Goal: Submit feedback/report problem: Submit feedback/report problem

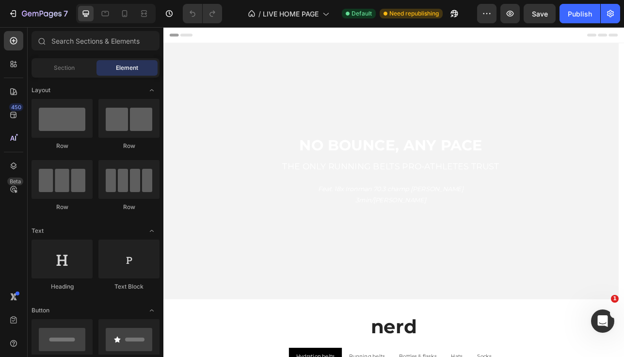
click at [306, 42] on div "Header" at bounding box center [454, 36] width 567 height 19
click at [300, 36] on div "Header" at bounding box center [454, 36] width 567 height 19
click at [182, 37] on span "Header" at bounding box center [192, 37] width 21 height 10
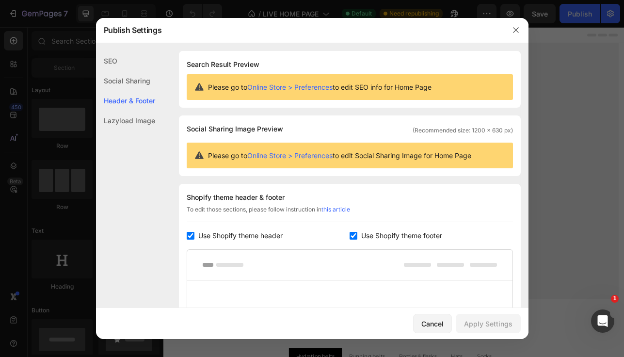
scroll to position [131, 0]
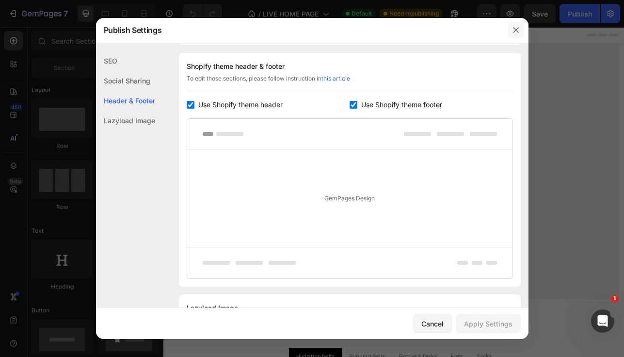
click at [520, 27] on button "button" at bounding box center [516, 30] width 16 height 16
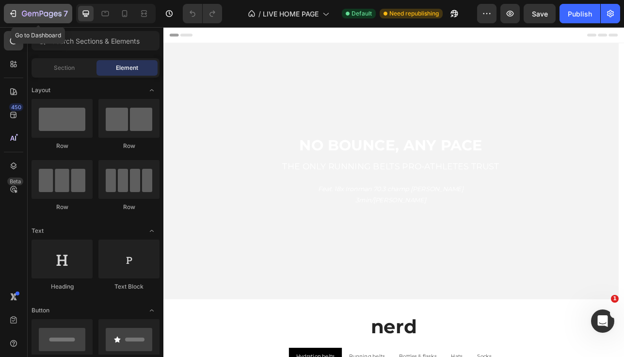
click at [31, 13] on icon "button" at bounding box center [30, 14] width 4 height 4
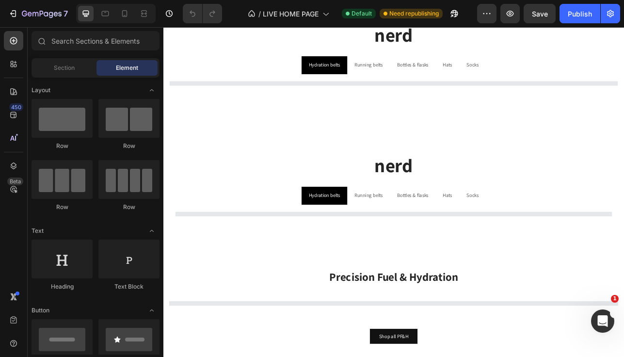
scroll to position [366, 0]
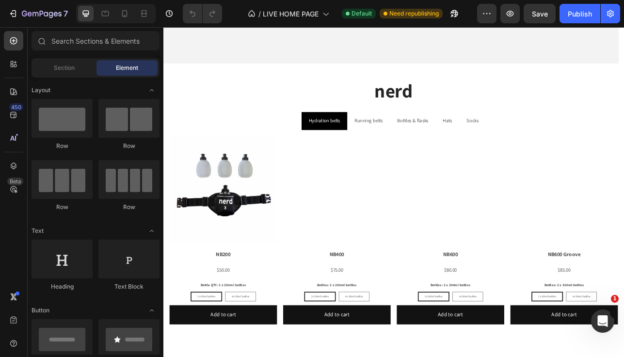
radio input "true"
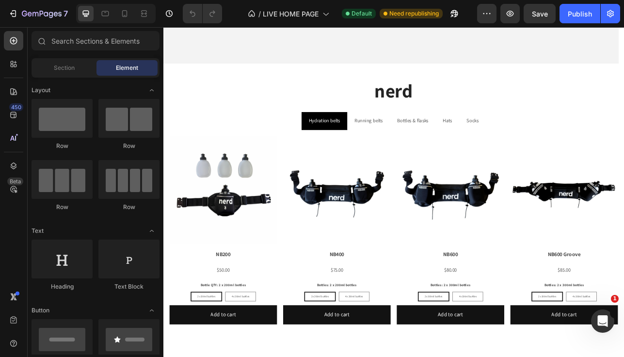
radio input "true"
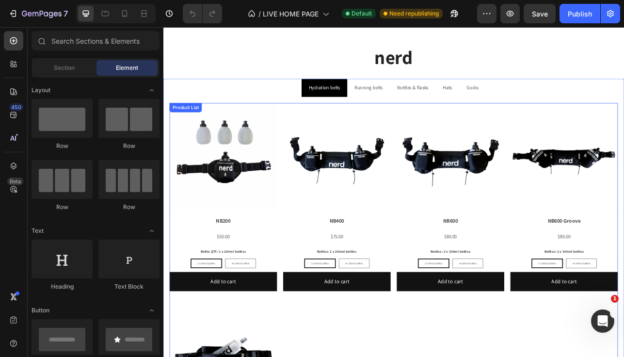
scroll to position [323, 0]
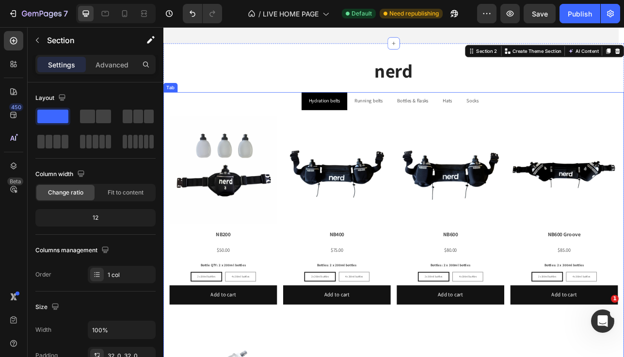
click at [613, 121] on ul "Hydration belts Running belts Bottles & flasks Hats Socks" at bounding box center [454, 120] width 582 height 22
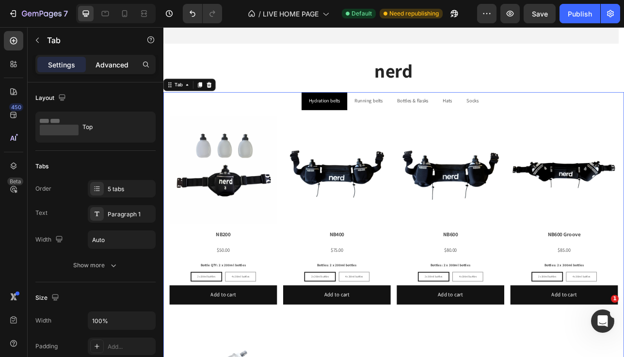
click at [112, 61] on p "Advanced" at bounding box center [112, 65] width 33 height 10
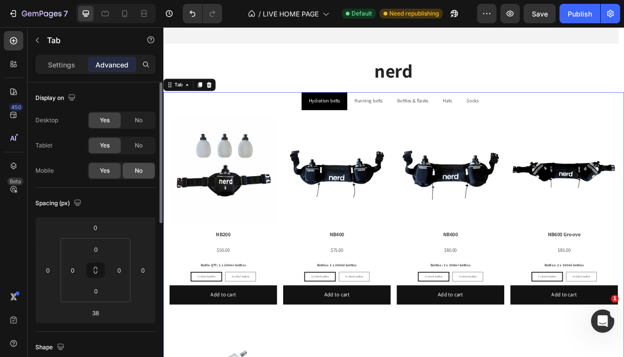
click at [134, 174] on div "No" at bounding box center [139, 171] width 32 height 16
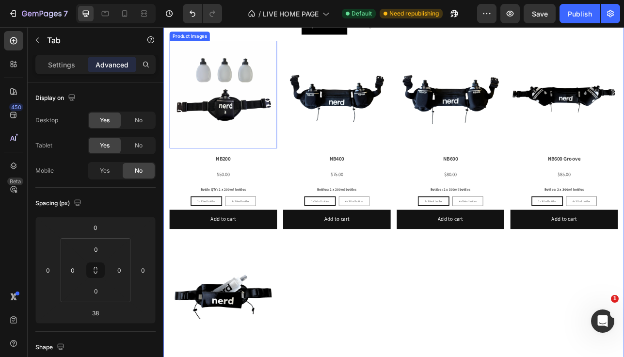
scroll to position [736, 0]
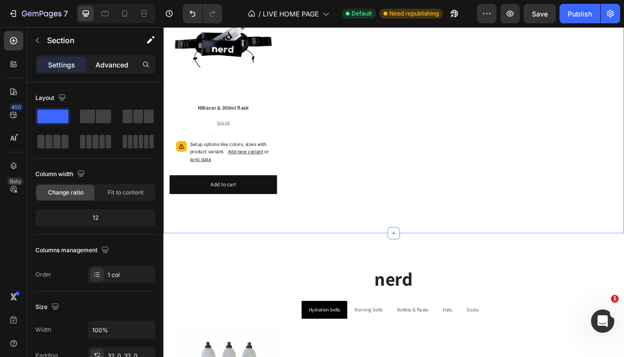
click at [118, 67] on p "Advanced" at bounding box center [112, 65] width 33 height 10
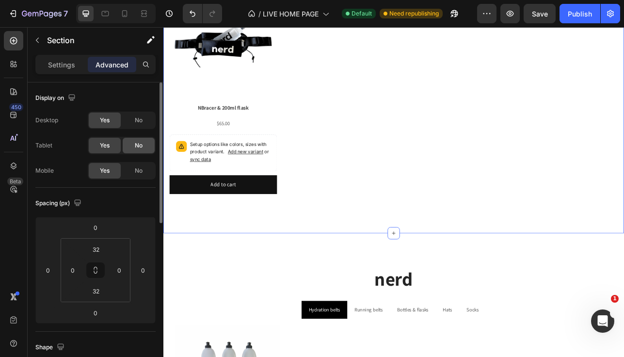
click at [136, 145] on span "No" at bounding box center [139, 145] width 8 height 9
click at [136, 116] on span "No" at bounding box center [139, 120] width 8 height 9
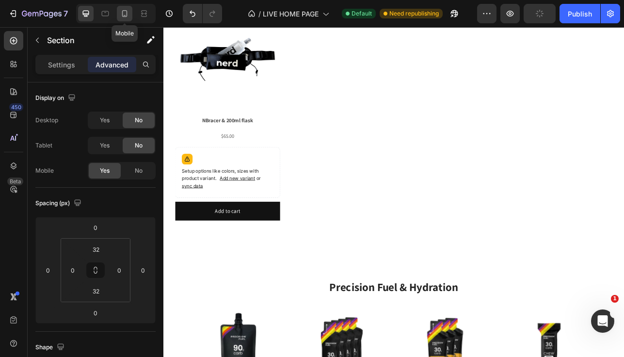
click at [121, 16] on icon at bounding box center [125, 14] width 10 height 10
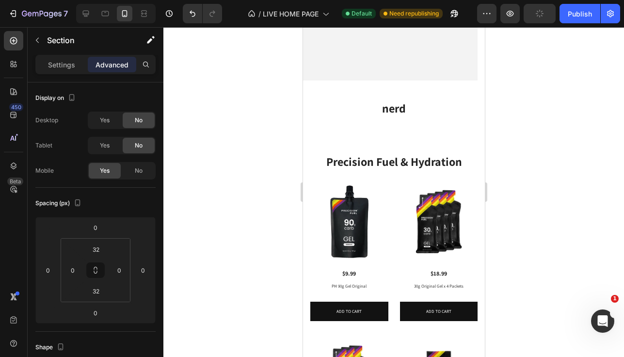
scroll to position [246, 0]
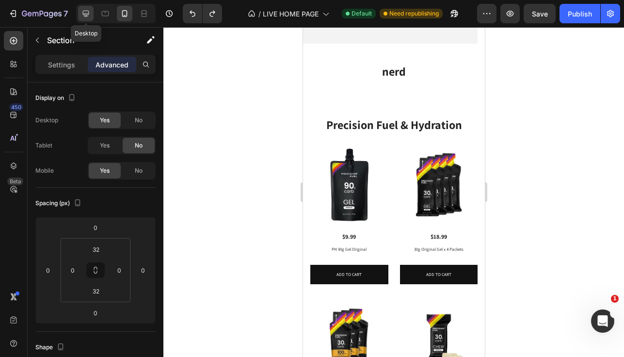
click at [81, 13] on icon at bounding box center [86, 14] width 10 height 10
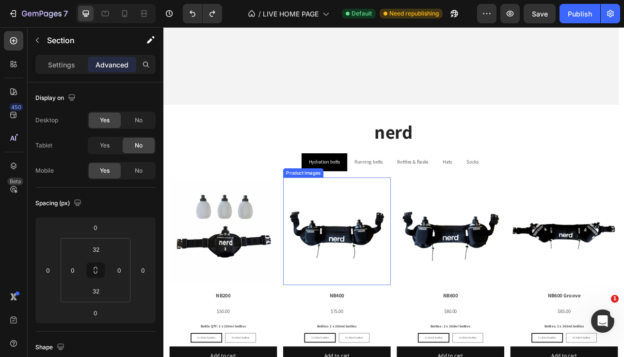
scroll to position [309, 0]
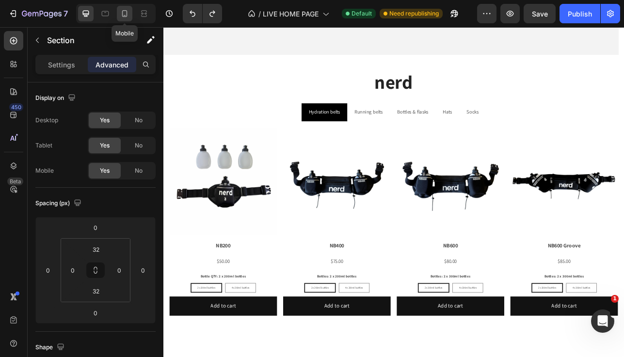
click at [129, 18] on div at bounding box center [125, 14] width 16 height 16
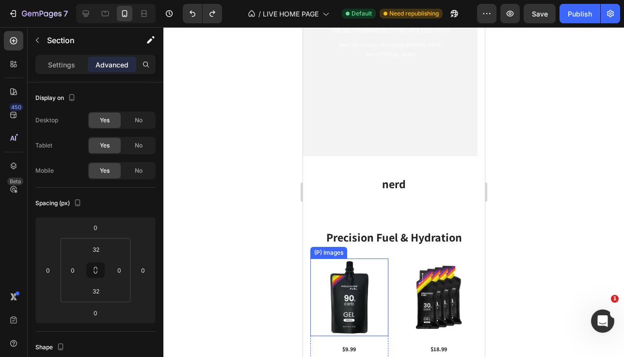
scroll to position [67, 0]
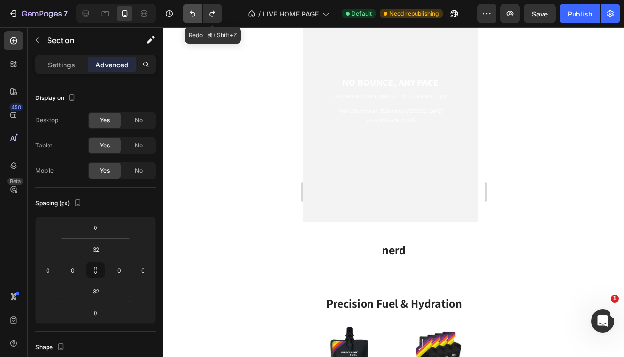
click at [198, 12] on button "Undo/Redo" at bounding box center [192, 13] width 19 height 19
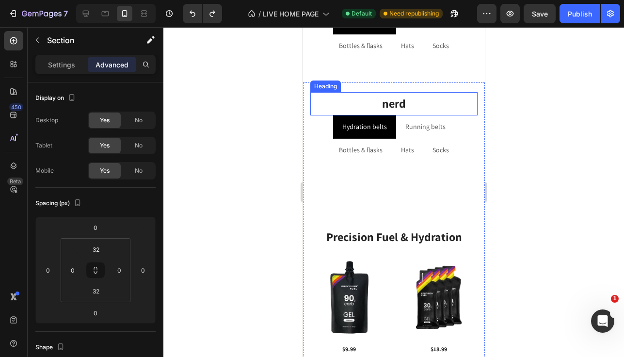
scroll to position [282, 0]
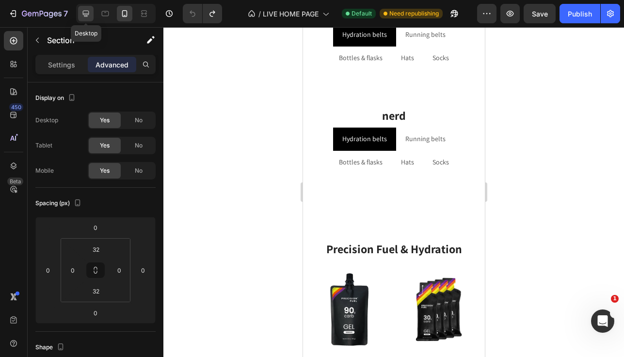
drag, startPoint x: 81, startPoint y: 10, endPoint x: 54, endPoint y: 133, distance: 125.7
click at [81, 10] on icon at bounding box center [86, 14] width 10 height 10
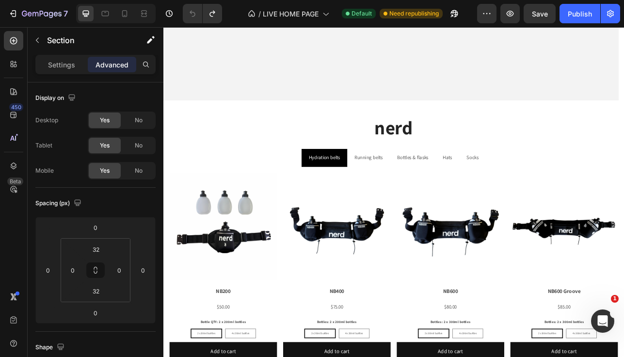
scroll to position [228, 0]
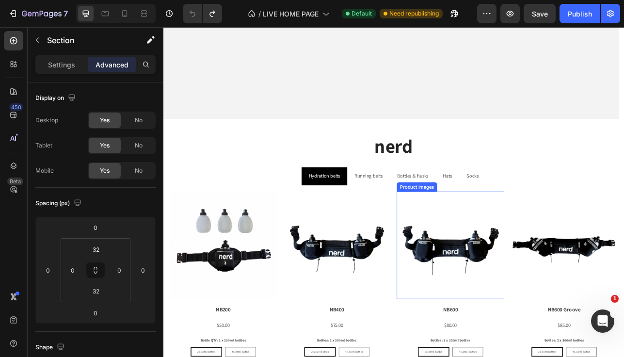
click at [462, 256] on img at bounding box center [526, 302] width 136 height 136
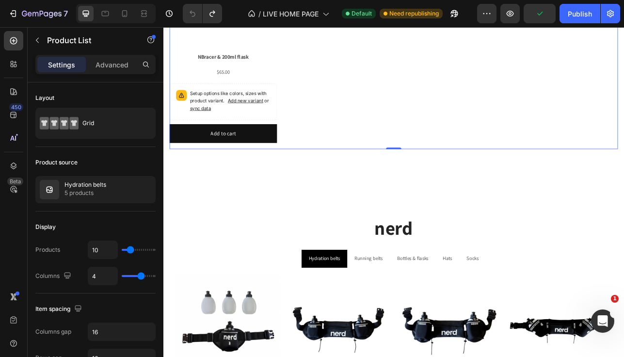
scroll to position [805, 0]
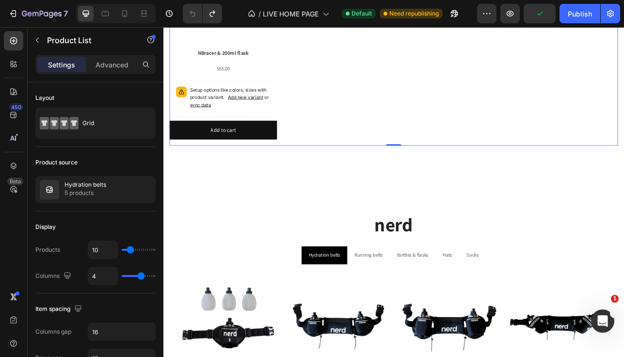
click at [275, 257] on h2 "nerd" at bounding box center [454, 276] width 567 height 39
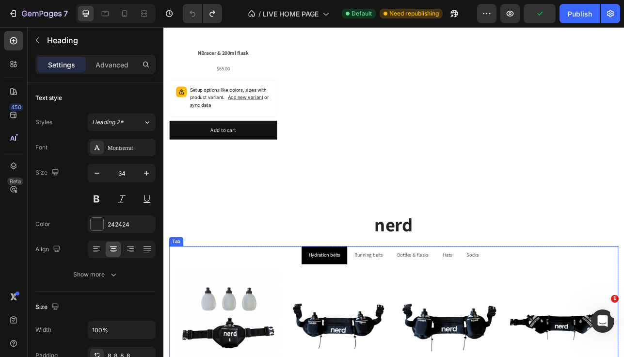
click at [297, 311] on ul "Hydration belts Running belts Bottles & flasks Hats Socks" at bounding box center [454, 315] width 567 height 22
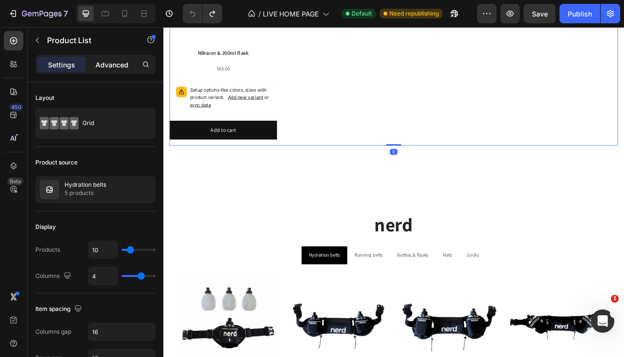
click at [121, 66] on p "Advanced" at bounding box center [112, 65] width 33 height 10
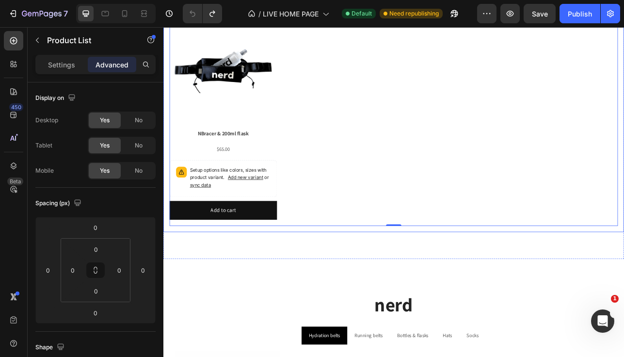
scroll to position [541, 0]
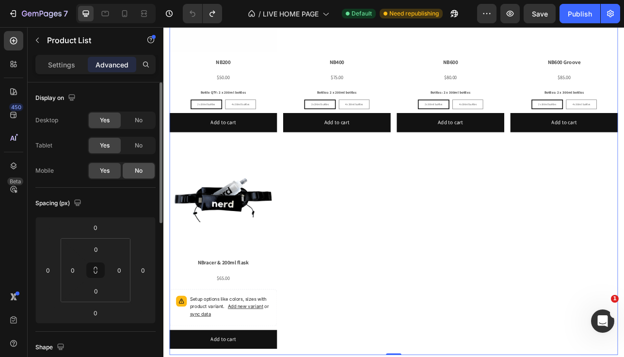
click at [140, 171] on span "No" at bounding box center [139, 170] width 8 height 9
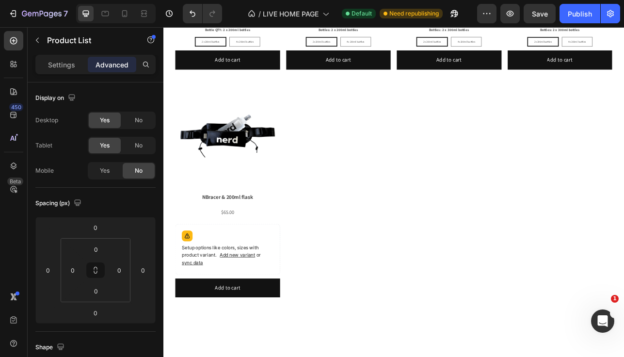
click at [356, 236] on div "Product Images NB200 Product Title $50.00 Product Price Product Price Row Bottl…" at bounding box center [454, 111] width 552 height 530
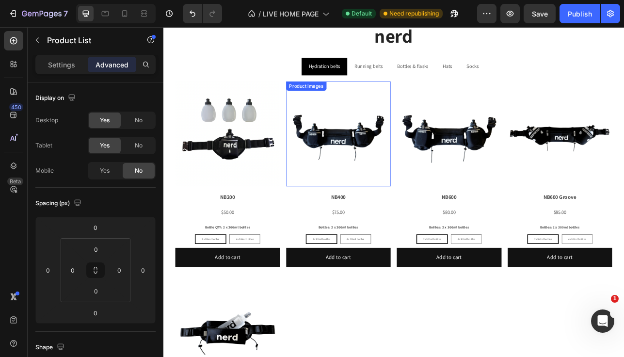
scroll to position [1025, 0]
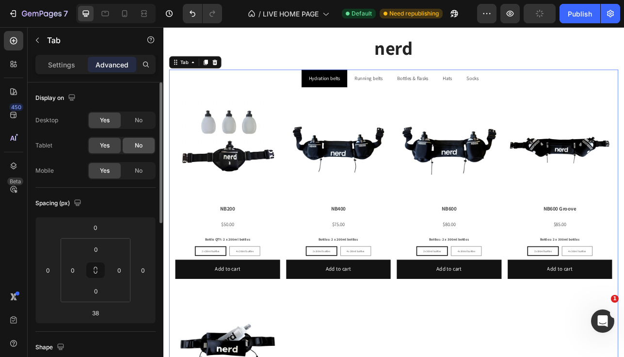
click at [140, 147] on span "No" at bounding box center [139, 145] width 8 height 9
click at [139, 121] on span "No" at bounding box center [139, 120] width 8 height 9
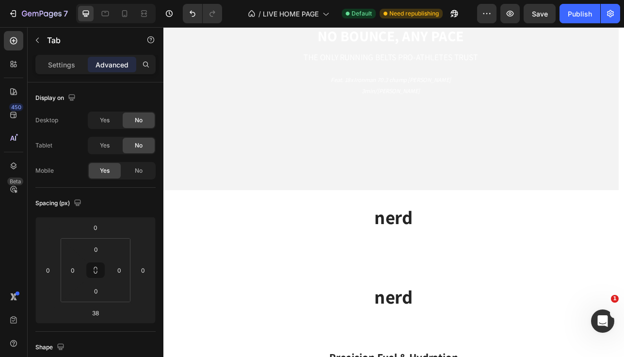
scroll to position [271, 0]
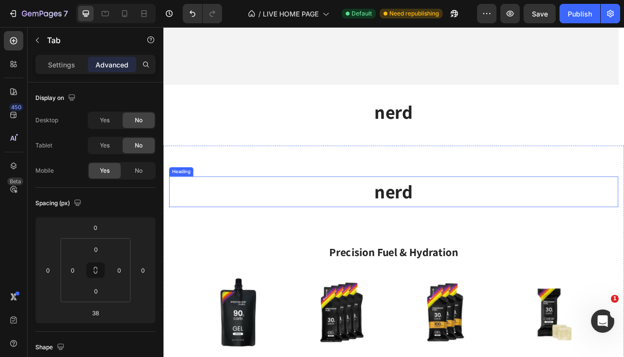
click at [388, 225] on h2 "nerd" at bounding box center [454, 234] width 567 height 39
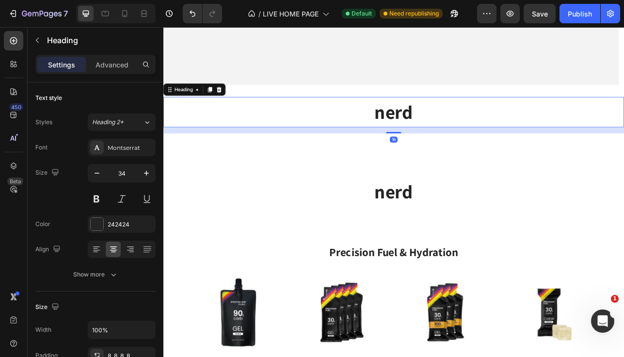
click at [386, 241] on h2 "nerd" at bounding box center [454, 234] width 567 height 39
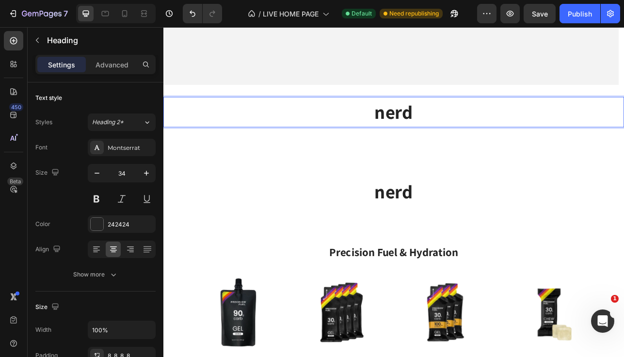
click at [447, 240] on h2 "nerd" at bounding box center [454, 234] width 567 height 39
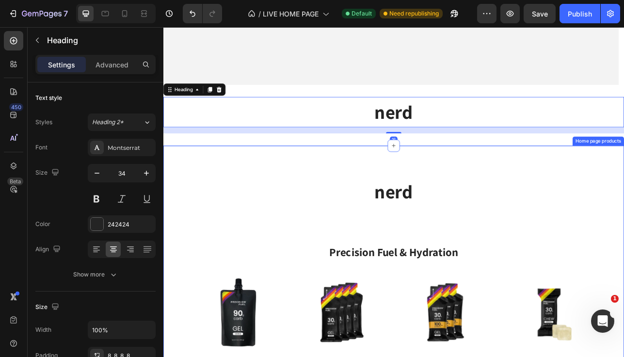
click at [427, 267] on h2 "Precision Fuel & Hydration" at bounding box center [454, 293] width 567 height 63
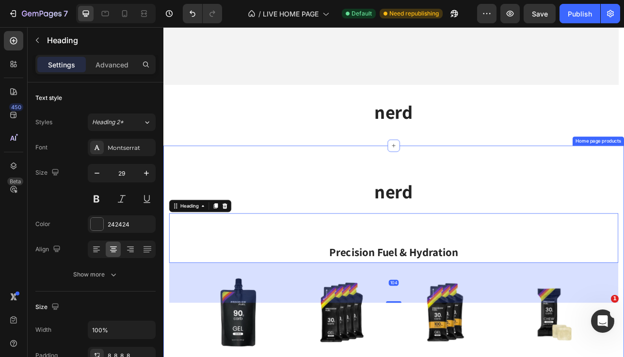
click at [405, 247] on h2 "nerd" at bounding box center [454, 234] width 567 height 39
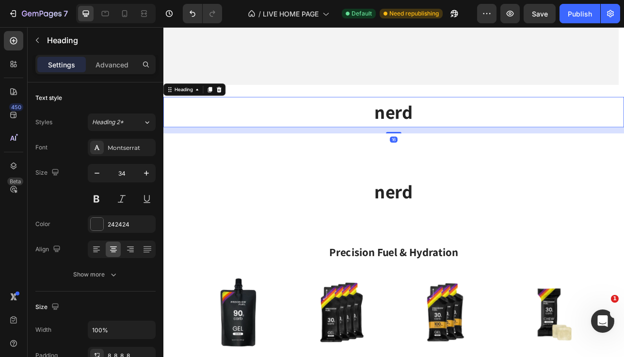
click at [400, 240] on h2 "nerd" at bounding box center [454, 234] width 567 height 39
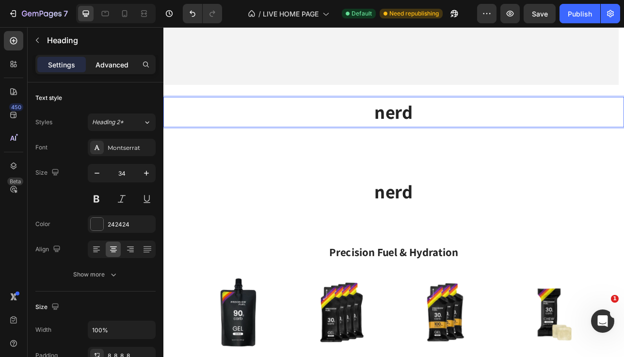
click at [116, 65] on p "Advanced" at bounding box center [112, 65] width 33 height 10
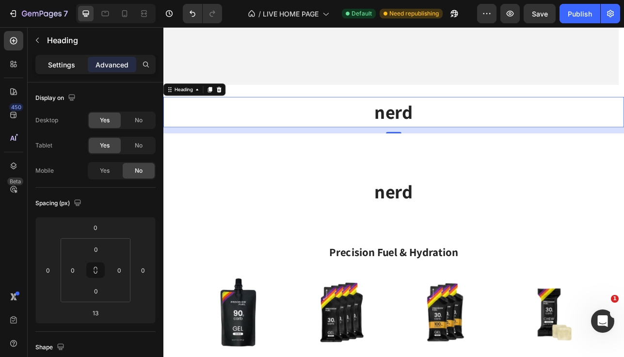
click at [71, 64] on p "Settings" at bounding box center [61, 65] width 27 height 10
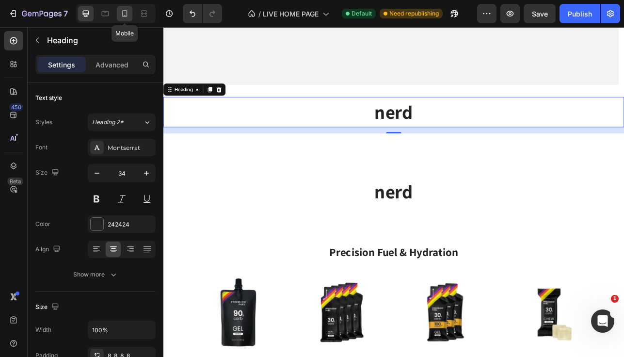
click at [121, 13] on icon at bounding box center [125, 14] width 10 height 10
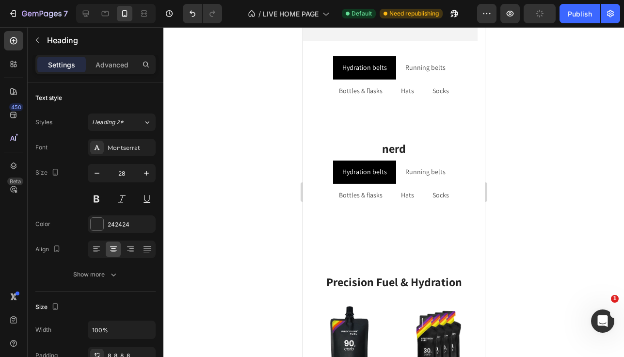
scroll to position [237, 0]
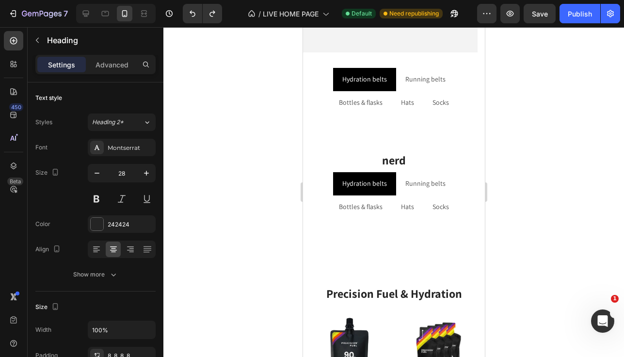
click at [96, 12] on div at bounding box center [116, 13] width 80 height 19
click at [88, 15] on icon at bounding box center [86, 14] width 6 height 6
type input "34"
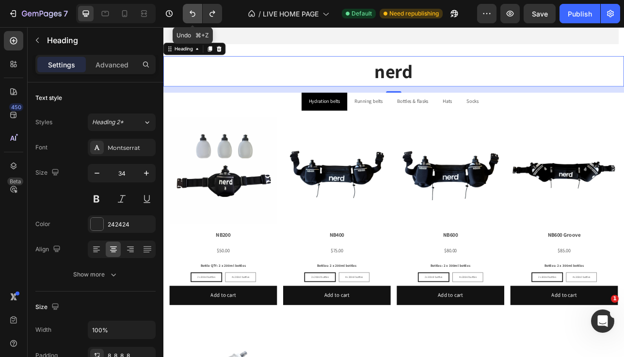
scroll to position [324, 0]
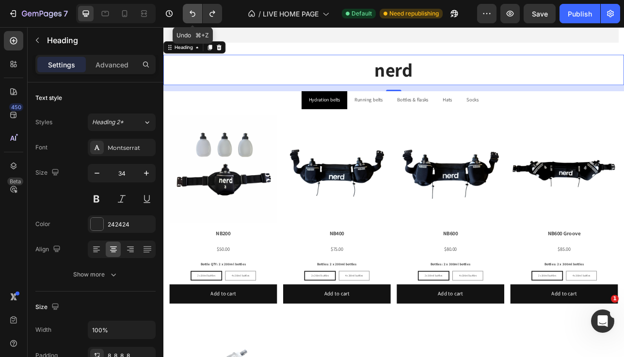
click at [191, 13] on icon "Undo/Redo" at bounding box center [193, 14] width 6 height 6
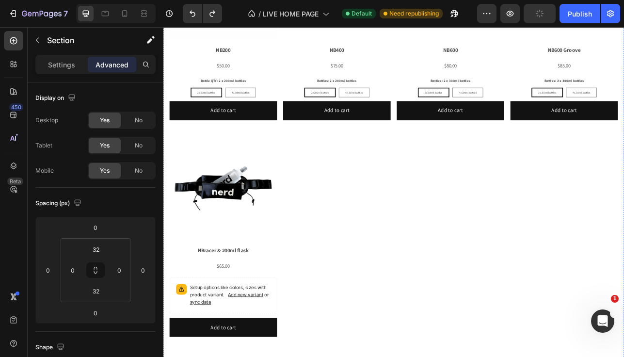
scroll to position [866, 0]
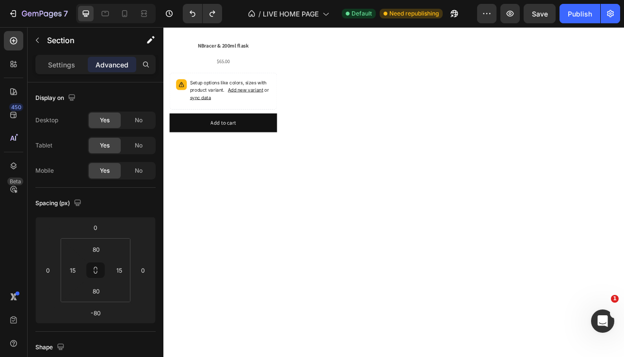
scroll to position [419, 0]
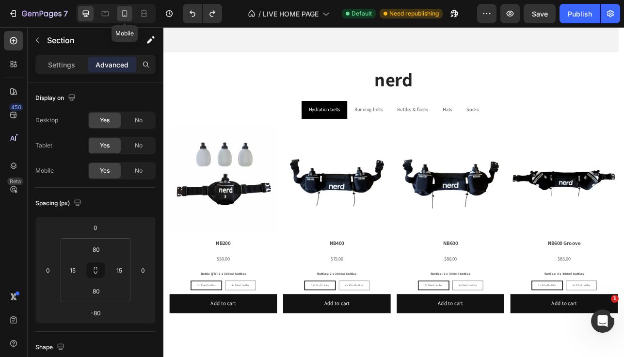
click at [121, 16] on icon at bounding box center [125, 14] width 10 height 10
type input "-50"
type input "-40"
type input "20"
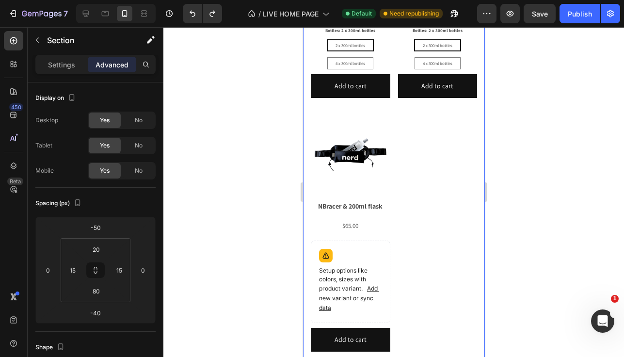
scroll to position [881, 0]
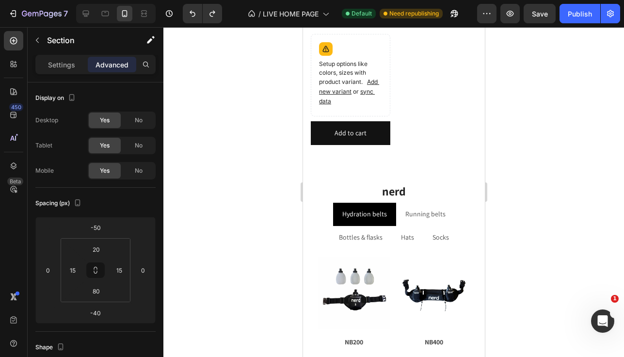
click at [464, 187] on h2 "nerd" at bounding box center [393, 191] width 167 height 23
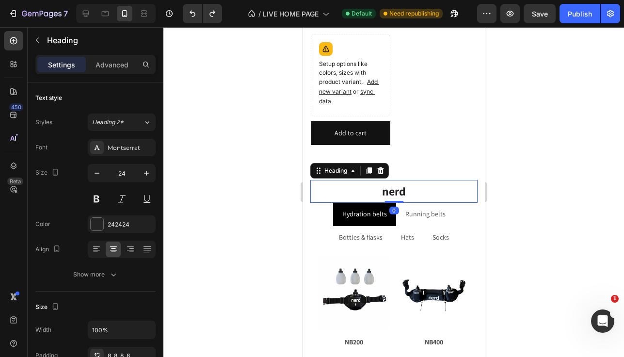
click at [467, 180] on h2 "nerd" at bounding box center [393, 191] width 167 height 23
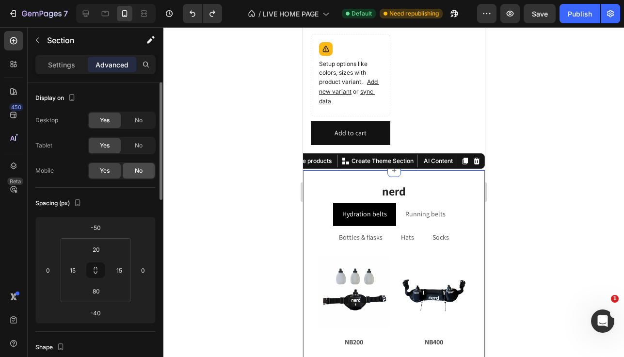
click at [140, 169] on span "No" at bounding box center [139, 170] width 8 height 9
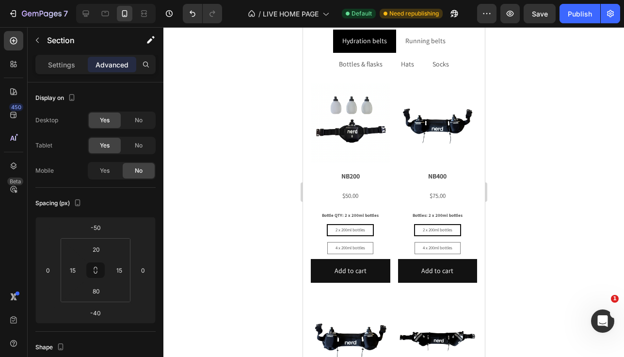
scroll to position [88, 0]
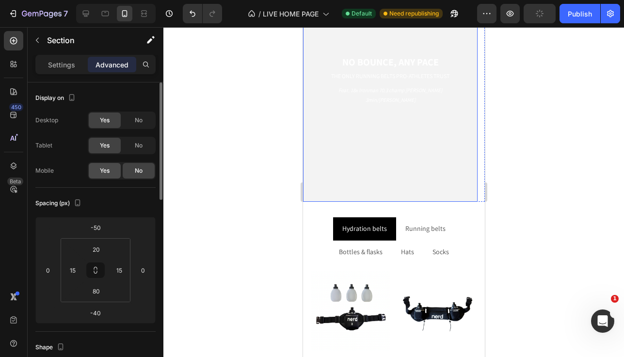
click at [114, 171] on div "Yes" at bounding box center [105, 171] width 32 height 16
click at [52, 60] on p "Settings" at bounding box center [61, 65] width 27 height 10
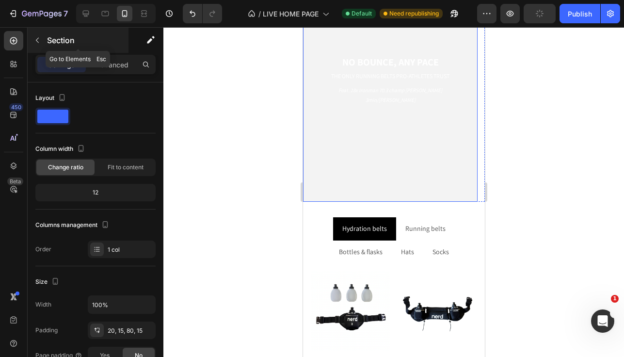
click at [39, 40] on icon "button" at bounding box center [37, 40] width 8 height 8
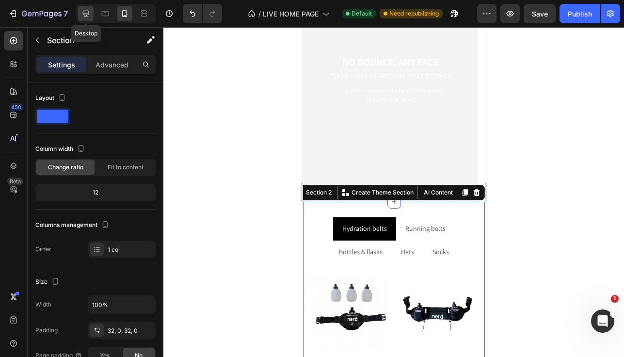
click at [90, 14] on icon at bounding box center [86, 14] width 10 height 10
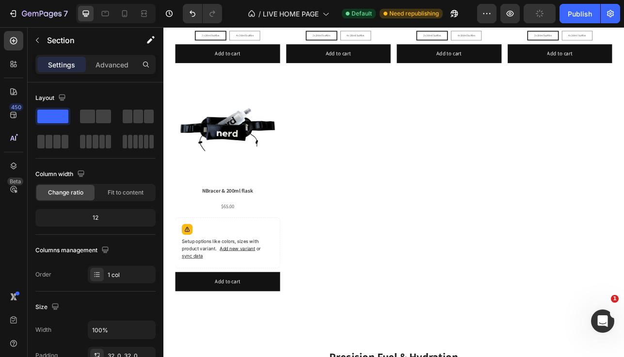
scroll to position [918, 0]
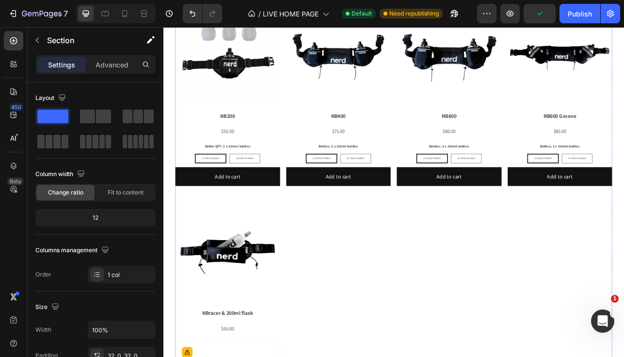
click at [366, 257] on div "Product Images NB200 Product Title $50.00 Product Price Product Price Row Bottl…" at bounding box center [454, 258] width 552 height 530
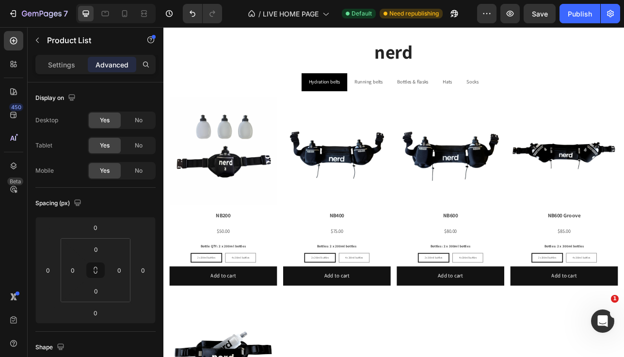
scroll to position [325, 0]
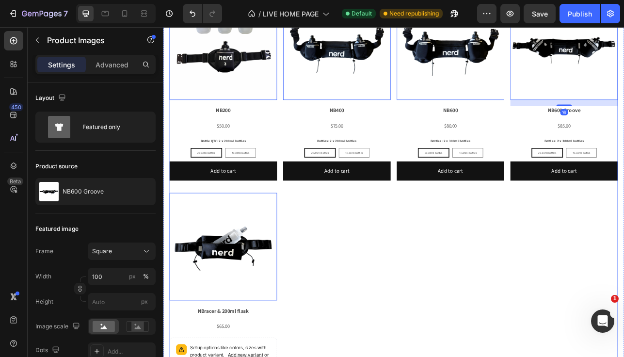
scroll to position [636, 0]
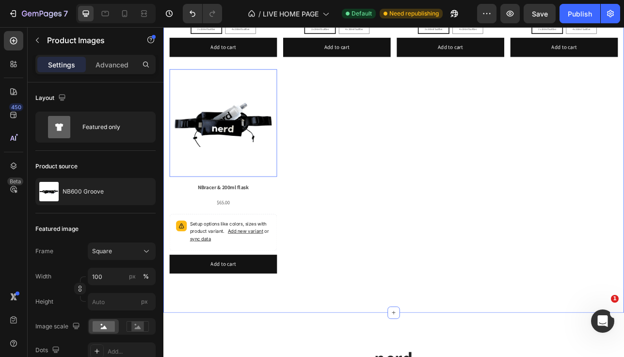
click at [624, 355] on div "nerd Heading Hydration belts Running belts Bottles & flasks Hats Socks Product …" at bounding box center [454, 61] width 582 height 622
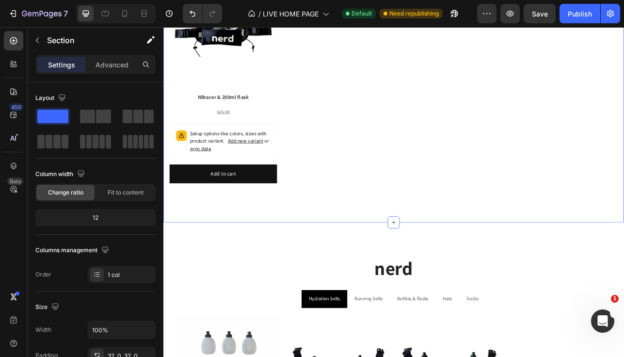
scroll to position [761, 0]
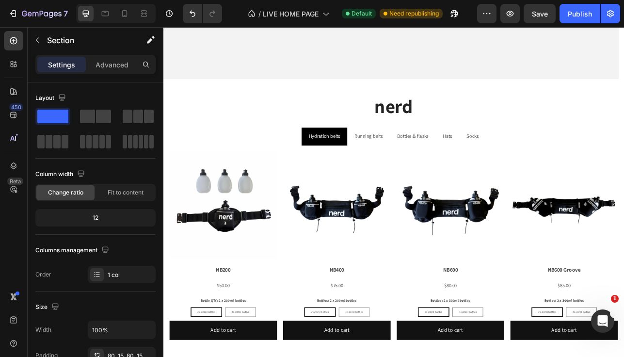
scroll to position [540, 0]
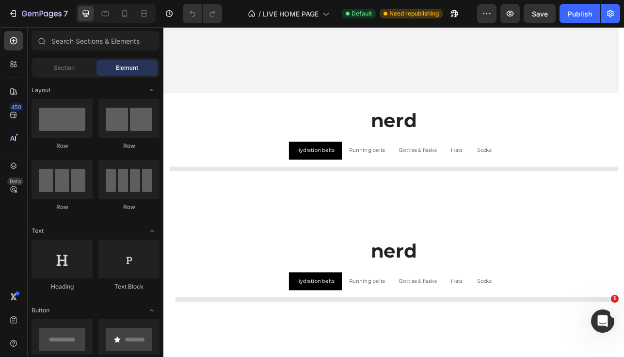
scroll to position [273, 0]
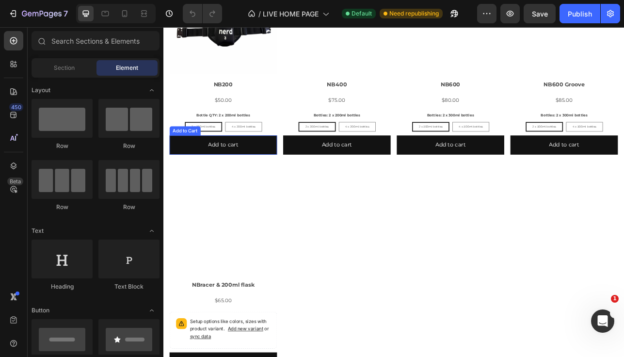
radio input "true"
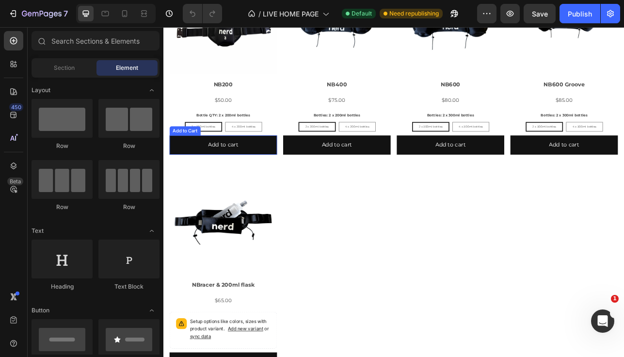
radio input "true"
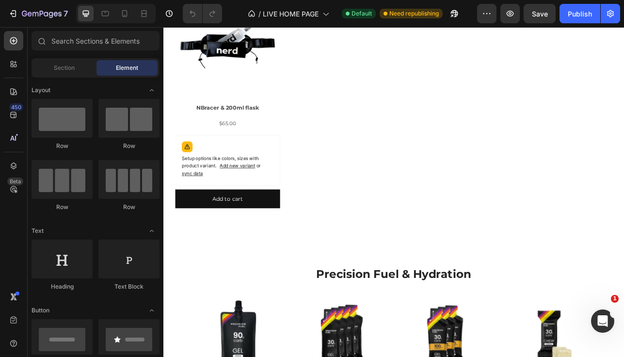
scroll to position [1403, 0]
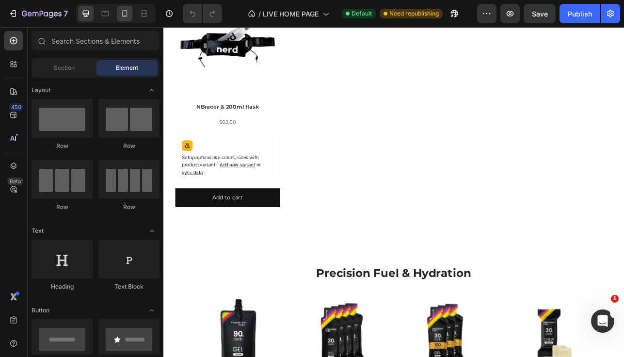
click at [127, 17] on icon at bounding box center [125, 14] width 10 height 10
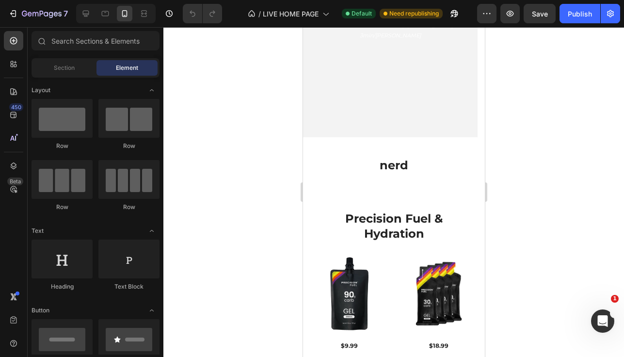
scroll to position [153, 0]
click at [346, 173] on h2 "nerd" at bounding box center [393, 164] width 167 height 23
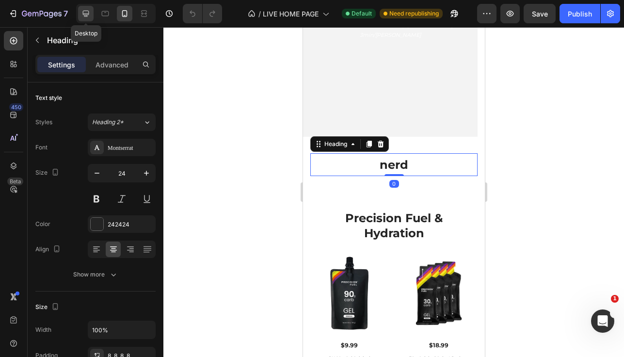
click at [85, 15] on icon at bounding box center [86, 14] width 6 height 6
type input "28"
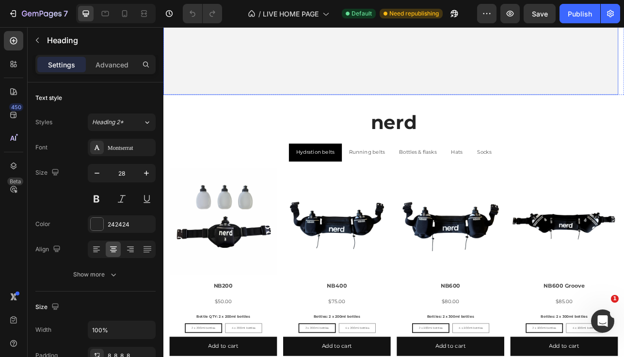
scroll to position [319, 0]
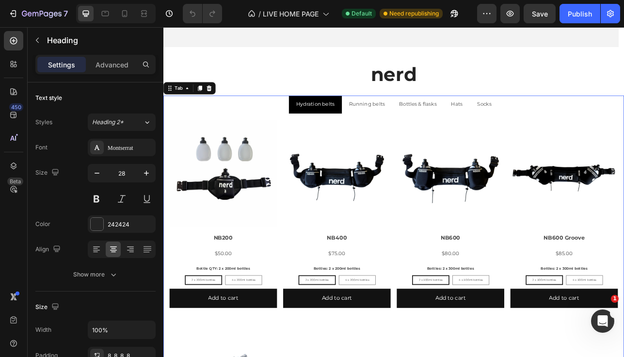
click at [624, 126] on ul "Hydration belts Running belts Bottles & flasks Hats Socks" at bounding box center [454, 124] width 582 height 22
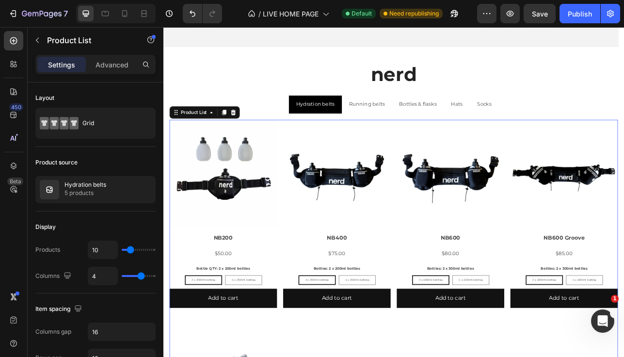
click at [99, 73] on div "Settings Advanced" at bounding box center [95, 64] width 120 height 19
click at [111, 66] on p "Advanced" at bounding box center [112, 65] width 33 height 10
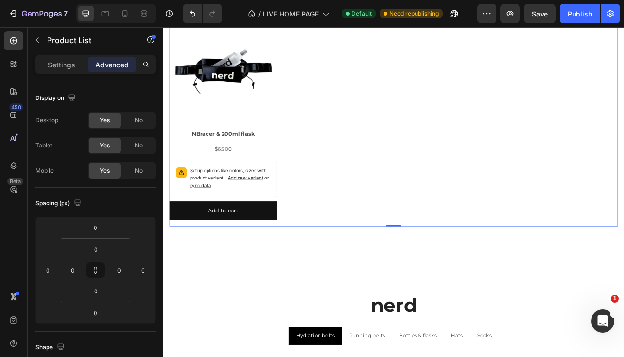
scroll to position [855, 0]
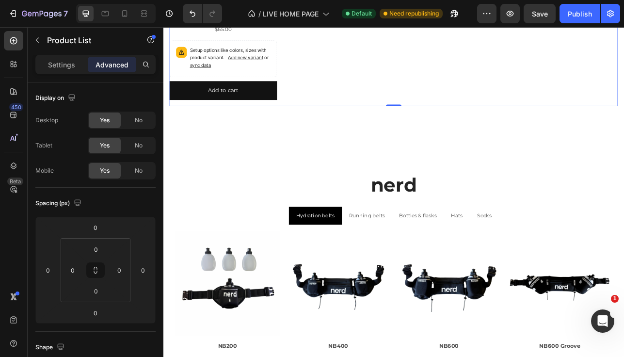
click at [307, 292] on img at bounding box center [244, 350] width 132 height 132
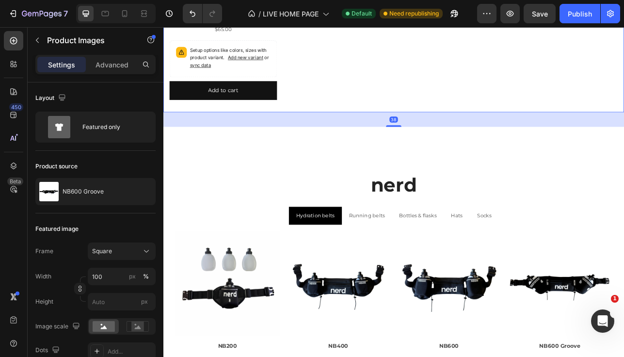
click at [624, 262] on ul "Hydration belts Running belts Bottles & flasks Hats Socks" at bounding box center [454, 265] width 567 height 22
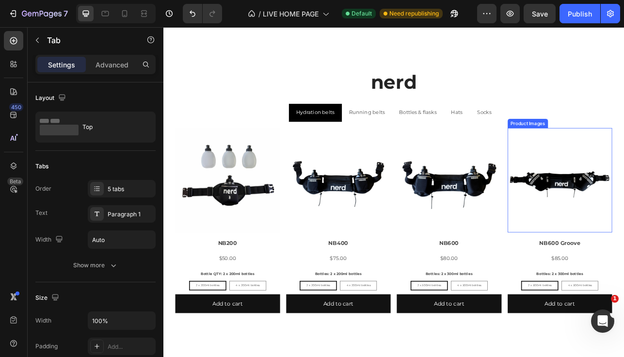
scroll to position [995, 0]
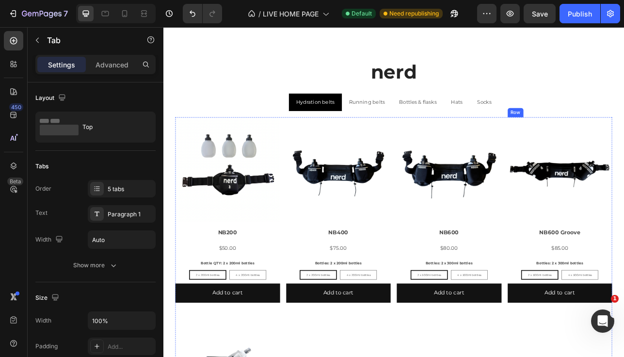
click at [311, 295] on div "Product Images NB600 Product Title $80.00 Product Price Product Price Row Bottl…" at bounding box center [244, 262] width 132 height 242
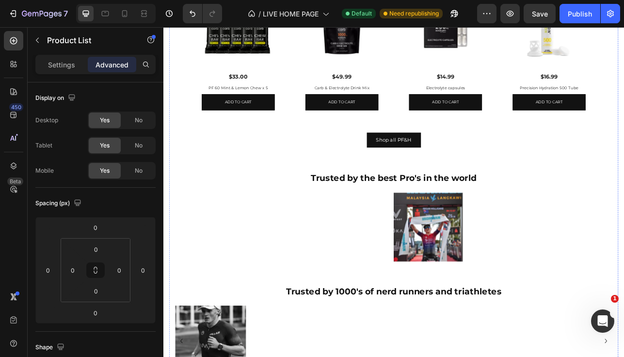
scroll to position [584, 0]
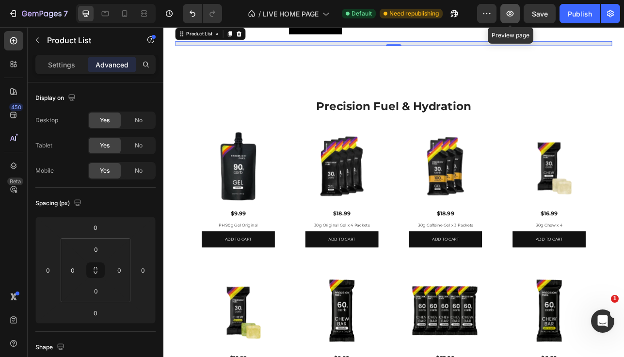
click at [504, 9] on button "button" at bounding box center [510, 13] width 19 height 19
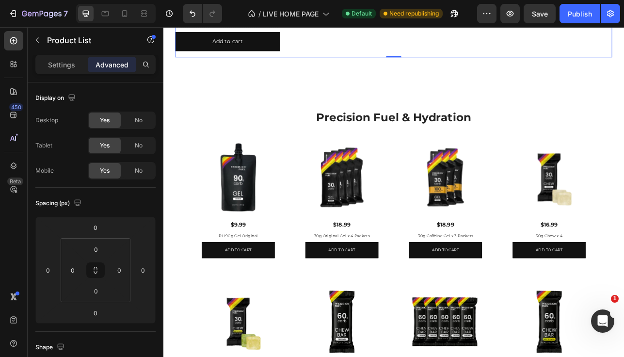
click at [285, 201] on img at bounding box center [258, 216] width 92 height 92
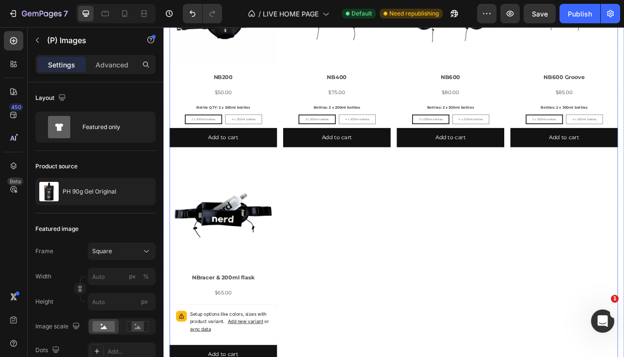
click at [352, 283] on div "Product Images NB200 Product Title $50.00 Product Price Product Price Row Bottl…" at bounding box center [454, 200] width 567 height 519
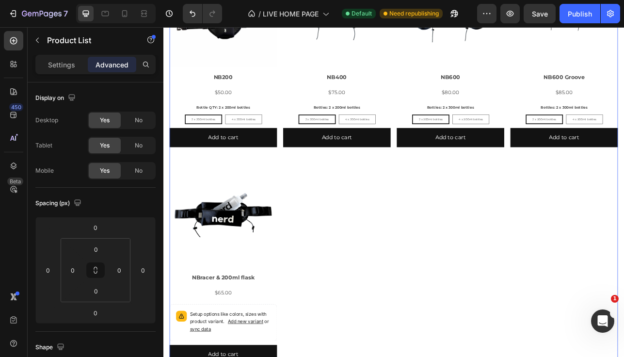
scroll to position [781, 0]
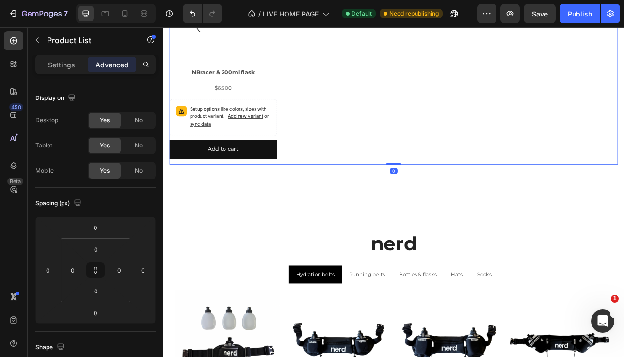
click at [352, 283] on h2 "nerd" at bounding box center [454, 300] width 567 height 39
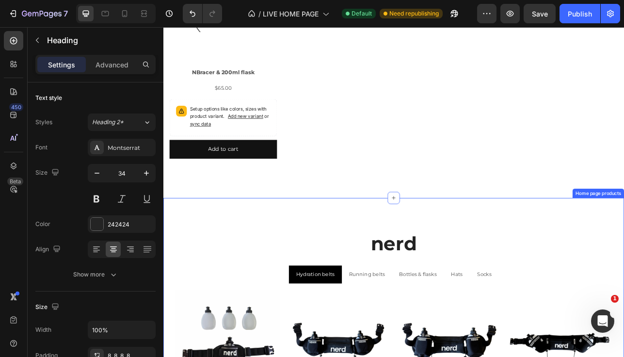
click at [412, 298] on h2 "nerd" at bounding box center [454, 300] width 567 height 39
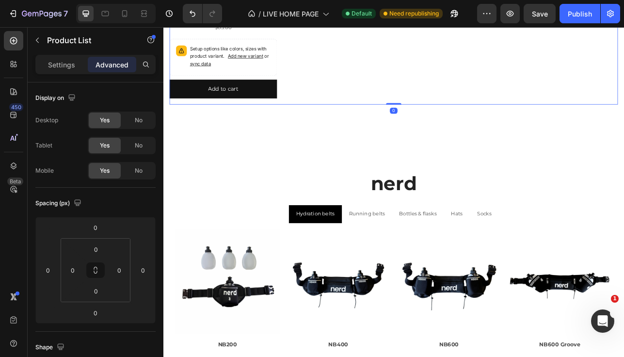
scroll to position [891, 0]
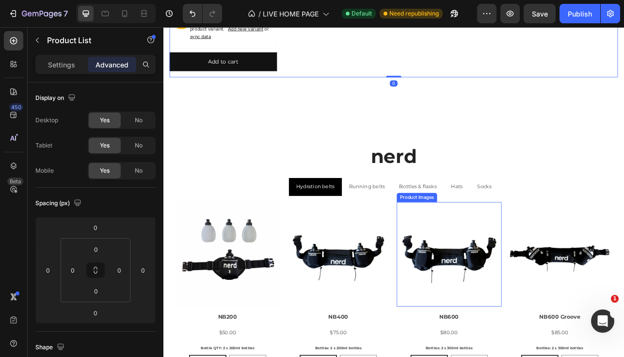
click at [462, 273] on img at bounding box center [524, 314] width 132 height 132
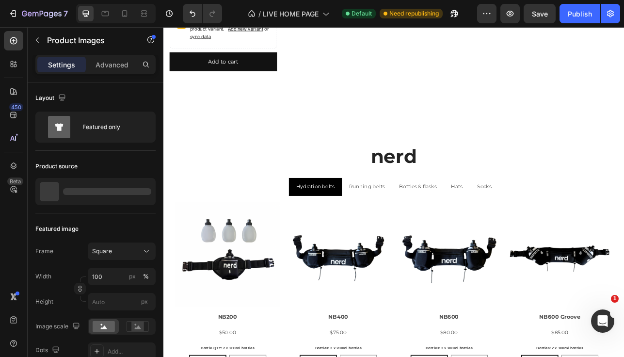
click at [446, 268] on img at bounding box center [385, 314] width 132 height 132
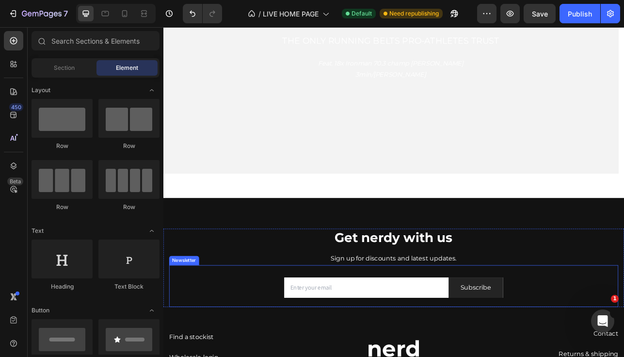
scroll to position [0, 0]
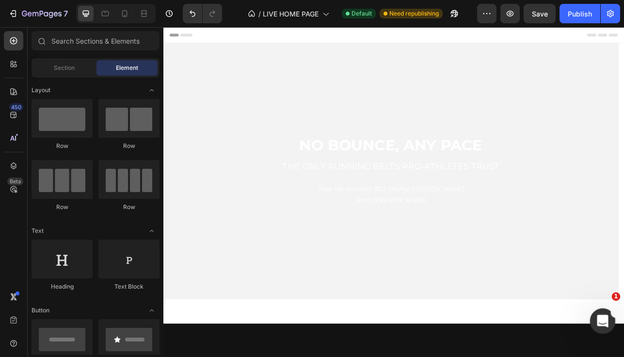
click at [604, 324] on icon "Open Intercom Messenger" at bounding box center [602, 320] width 16 height 16
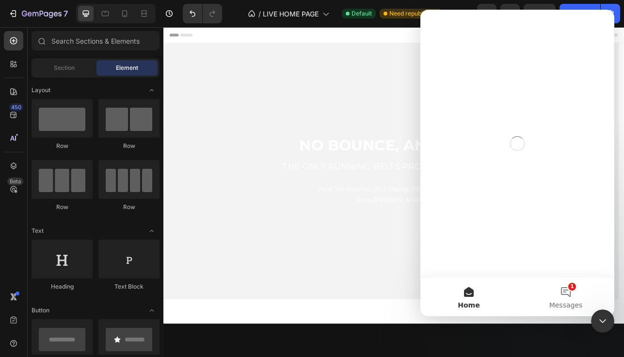
click at [466, 291] on button "Home" at bounding box center [469, 296] width 97 height 39
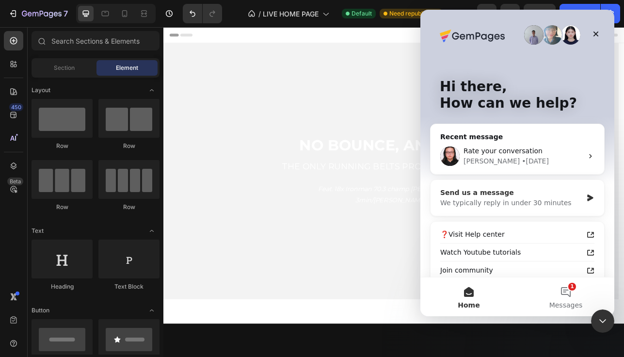
click at [523, 198] on div "We typically reply in under 30 minutes" at bounding box center [511, 203] width 142 height 10
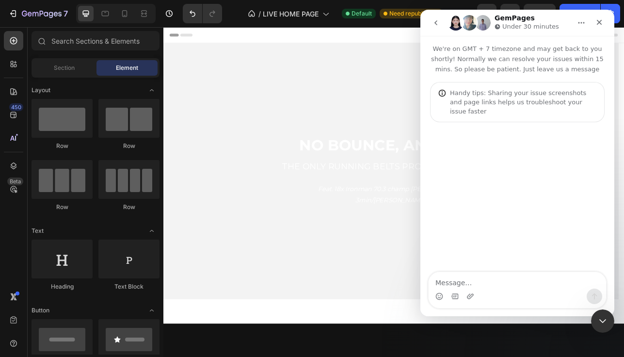
click at [487, 282] on textarea "Message…" at bounding box center [518, 280] width 178 height 16
type textarea "E"
type textarea "a section keeps double and when I delete everything is removed."
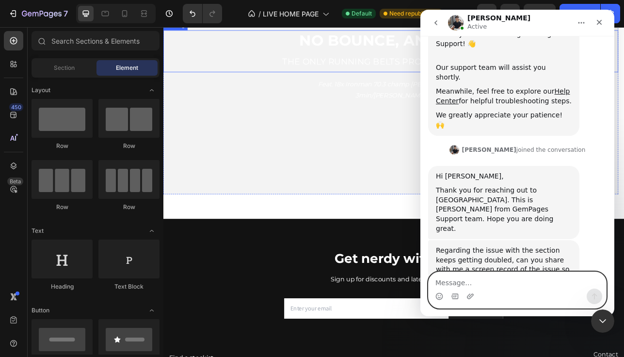
scroll to position [149, 0]
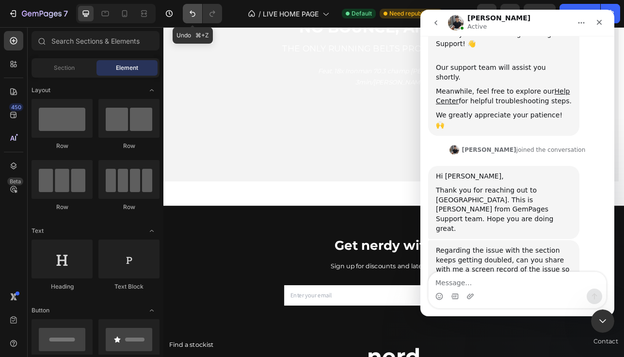
click at [188, 8] on button "Undo/Redo" at bounding box center [192, 13] width 19 height 19
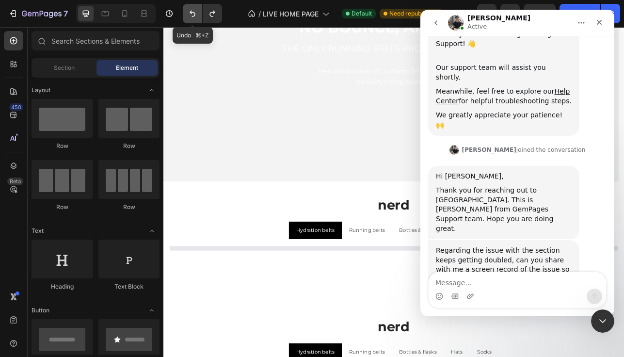
click at [188, 8] on button "Undo/Redo" at bounding box center [192, 13] width 19 height 19
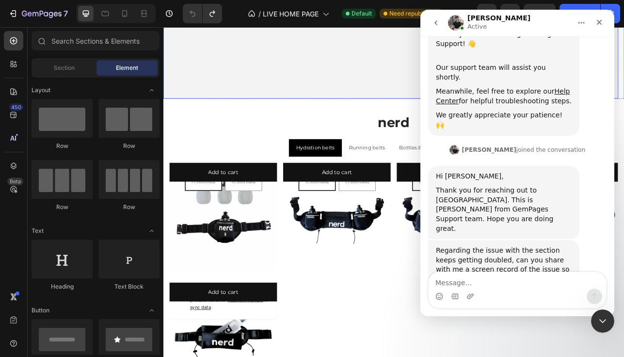
click at [303, 211] on img at bounding box center [239, 266] width 136 height 136
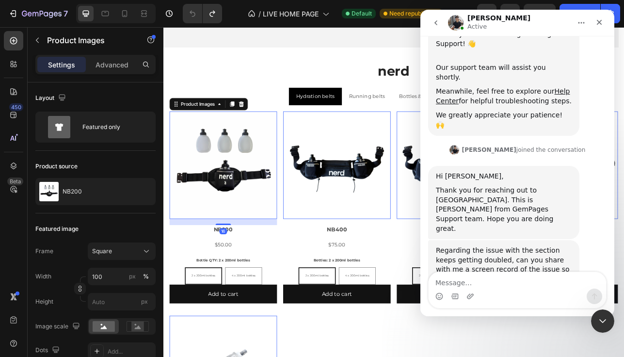
scroll to position [316, 0]
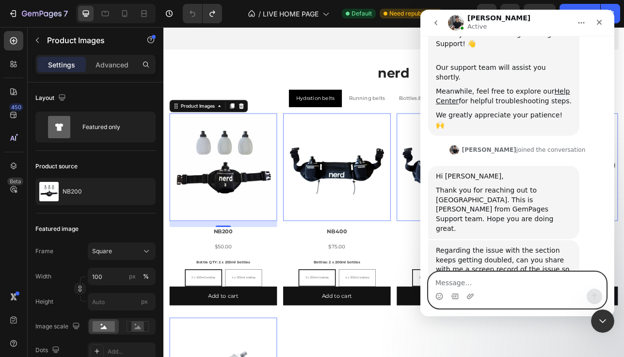
click at [498, 287] on textarea "Message…" at bounding box center [518, 280] width 178 height 16
click at [496, 286] on textarea "Message…" at bounding box center [518, 280] width 178 height 16
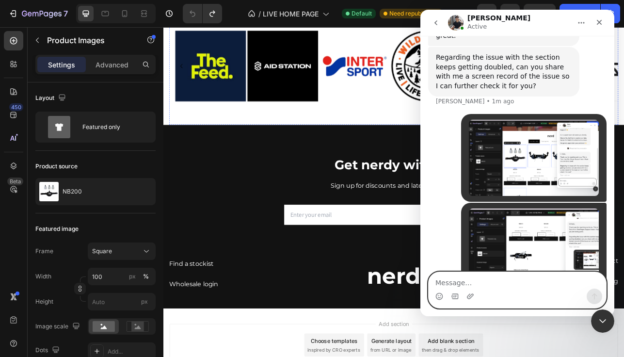
scroll to position [2471, 0]
